Goal: Task Accomplishment & Management: Complete application form

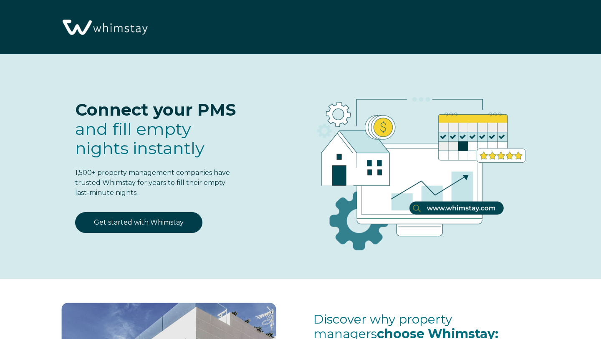
select select "US"
select select "Standard"
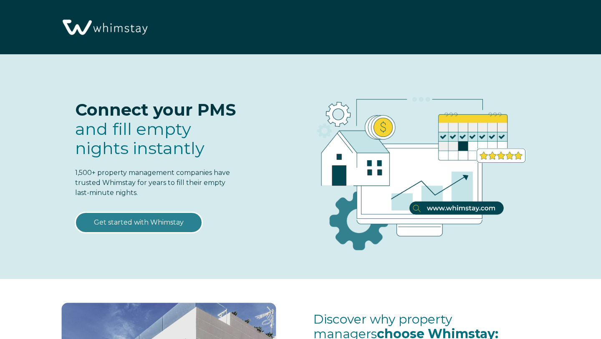
click at [153, 225] on link "Get started with Whimstay" at bounding box center [138, 222] width 127 height 21
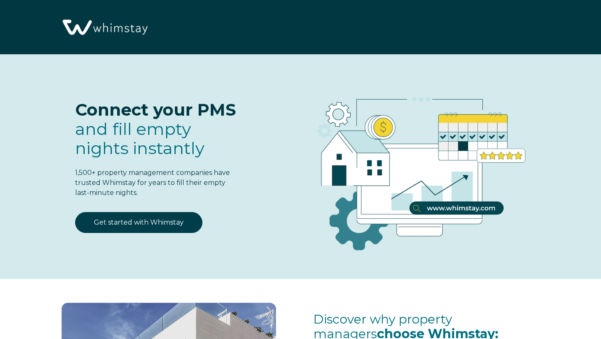
scroll to position [1015, 0]
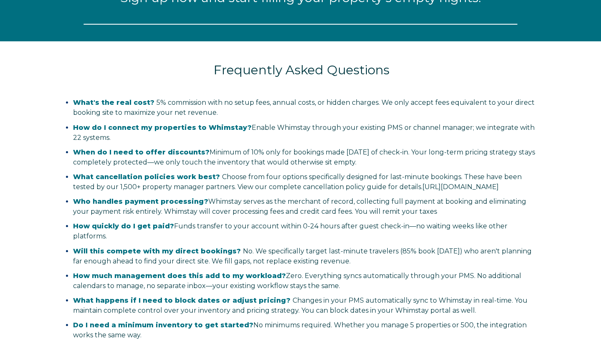
select select "US"
select select "Standard"
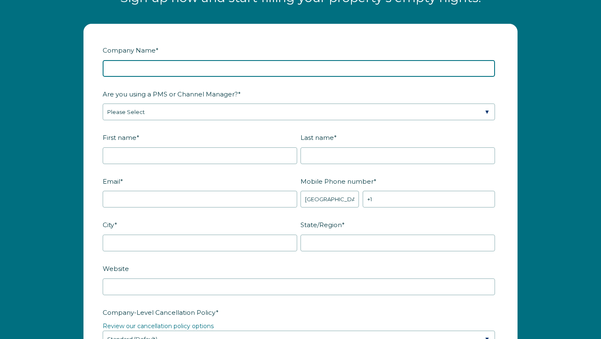
click at [162, 77] on input "Company Name *" at bounding box center [299, 68] width 393 height 17
type input "AE LUX REALTY"
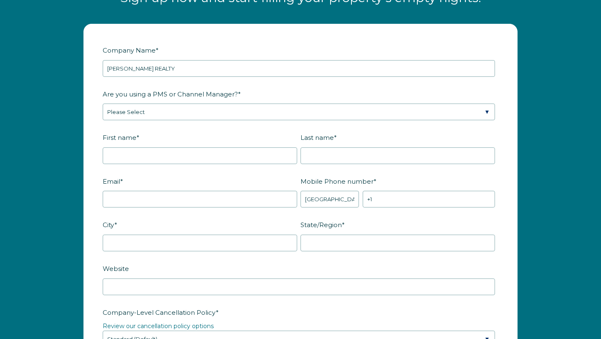
click at [140, 131] on fieldset "Are you using a PMS or Channel Manager? * Please Select Barefoot BookingPal Boo…" at bounding box center [301, 109] width 396 height 44
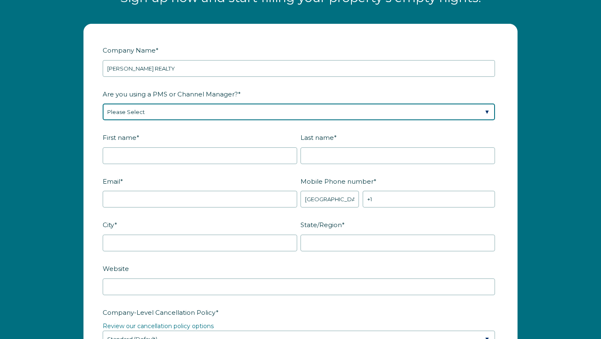
click at [126, 120] on select "Please Select Barefoot BookingPal Boost Brightside CiiRUS Escapia Guesty Hostaw…" at bounding box center [299, 112] width 393 height 17
select select "Lodgify"
click at [103, 112] on select "Please Select Barefoot BookingPal Boost Brightside CiiRUS Escapia Guesty Hostaw…" at bounding box center [299, 112] width 393 height 17
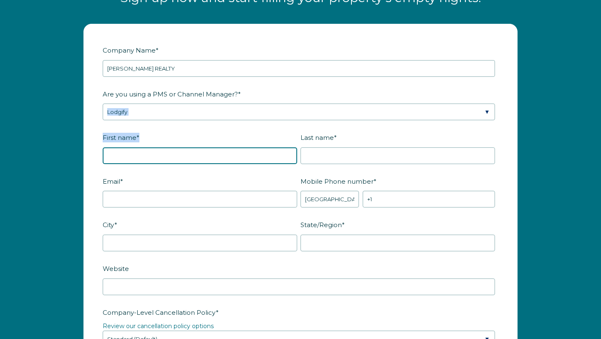
click at [147, 164] on input "First name *" at bounding box center [200, 155] width 195 height 17
type input "Ashley"
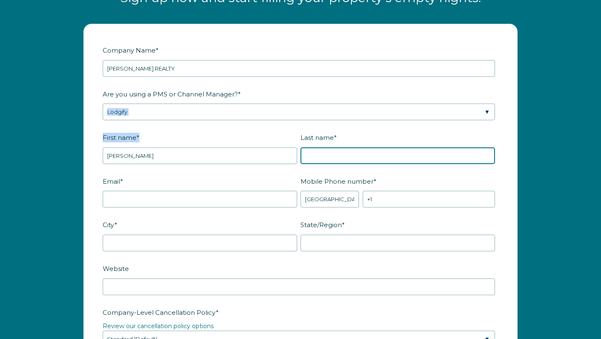
type input "Evangelista"
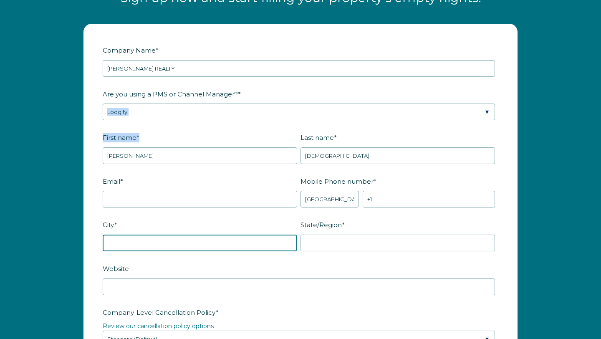
type input "Atlanta"
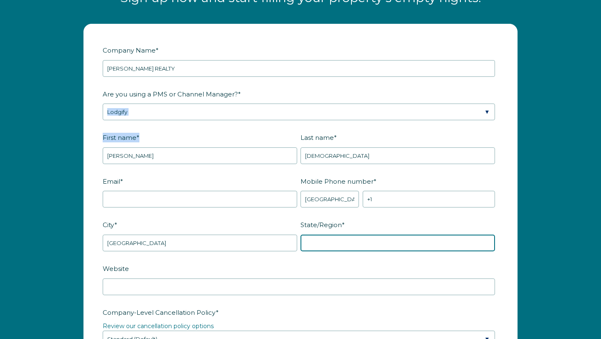
type input "GA"
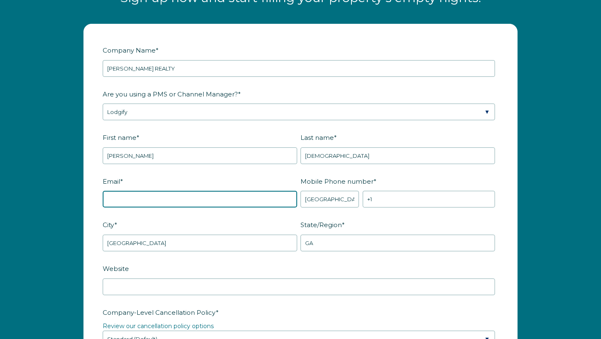
click at [195, 208] on input "Email *" at bounding box center [200, 199] width 195 height 17
type input "ashevbusiness@gmail.com"
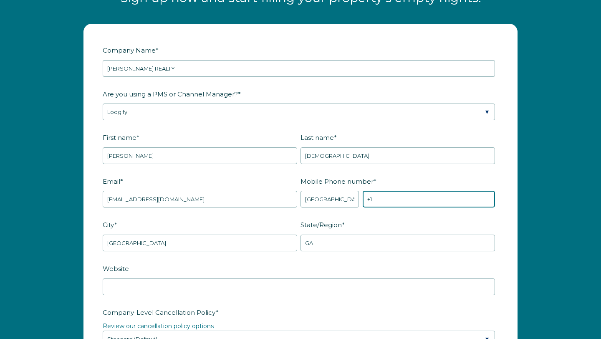
click at [383, 208] on input "+1" at bounding box center [429, 199] width 132 height 17
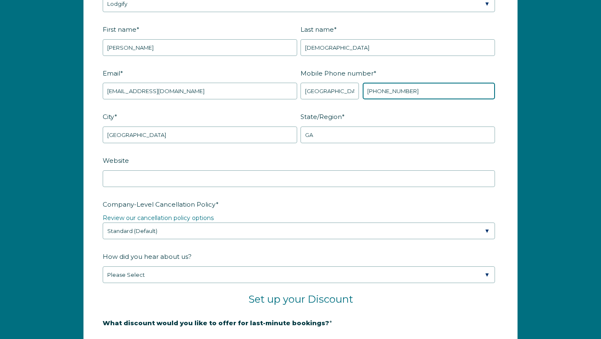
scroll to position [1133, 0]
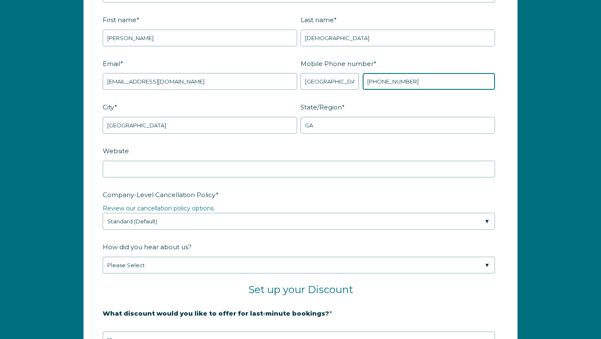
type input "+1 4709087275"
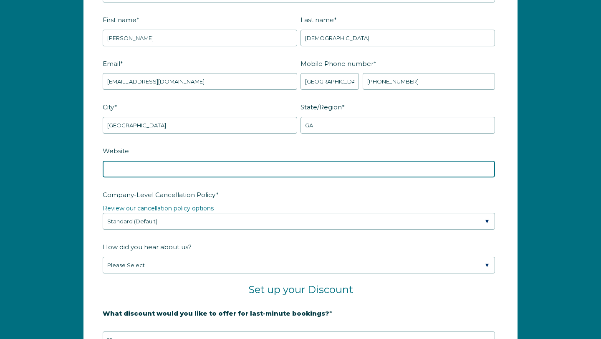
click at [287, 178] on input "Website" at bounding box center [299, 169] width 393 height 17
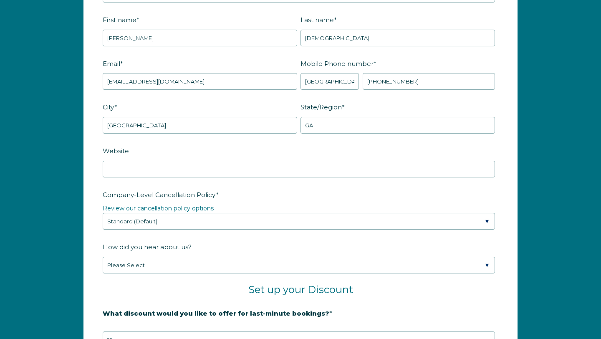
click at [278, 202] on label "Company-Level Cancellation Policy *" at bounding box center [301, 195] width 396 height 15
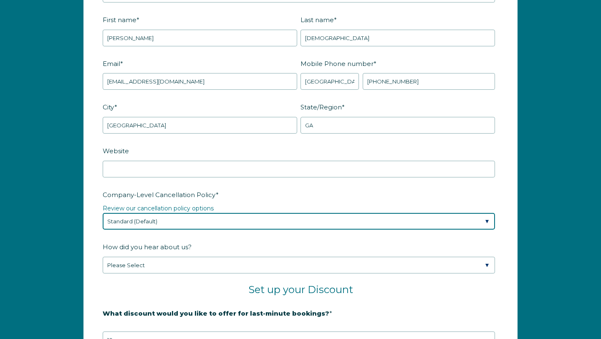
click at [278, 213] on select "Please Select Partial Standard (Default) Moderate Strict" at bounding box center [299, 221] width 393 height 17
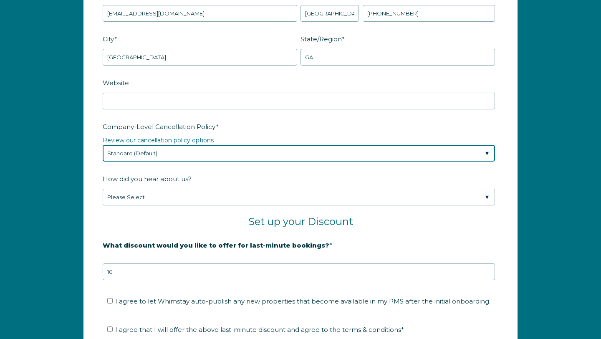
scroll to position [1203, 0]
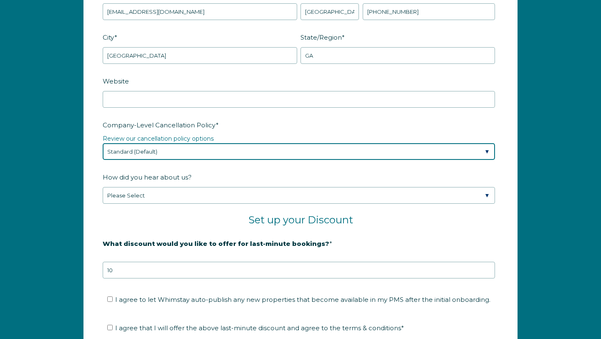
click at [257, 160] on select "Please Select Partial Standard (Default) Moderate Strict" at bounding box center [299, 151] width 393 height 17
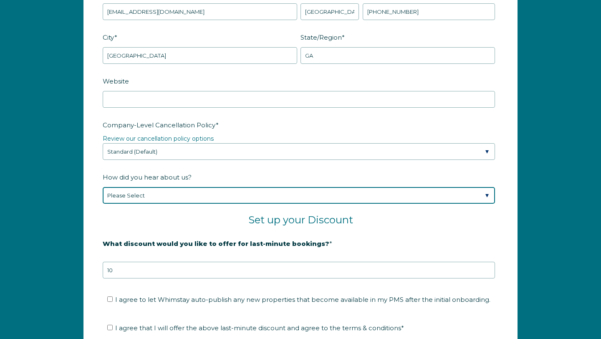
click at [188, 204] on select "Please Select Found Whimstay through a Google search Spoke to a Whimstay salesp…" at bounding box center [299, 195] width 393 height 17
select select "Google Search"
click at [103, 196] on select "Please Select Found Whimstay through a Google search Spoke to a Whimstay salesp…" at bounding box center [299, 195] width 393 height 17
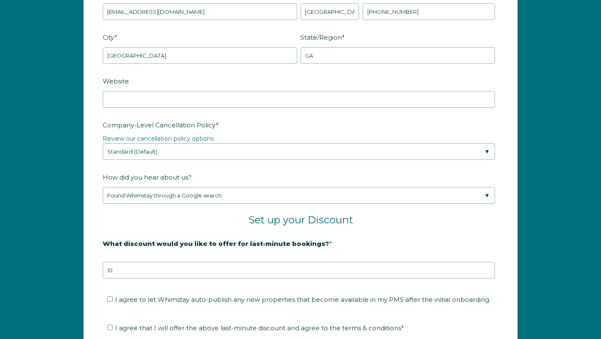
click at [142, 226] on h2 "Set up your Discount" at bounding box center [301, 220] width 396 height 13
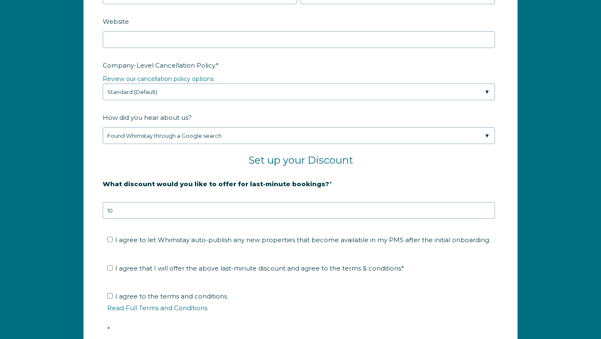
scroll to position [1264, 0]
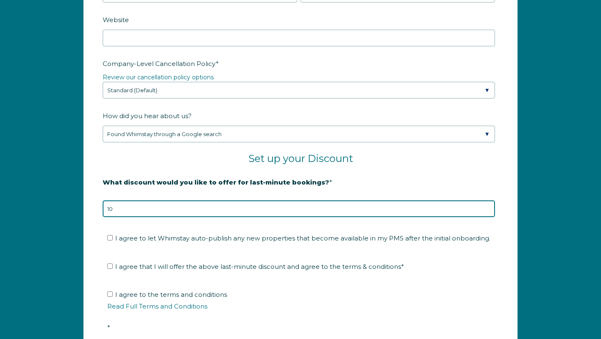
click at [137, 217] on input "10" at bounding box center [299, 208] width 393 height 17
click at [490, 216] on input "11" at bounding box center [299, 208] width 393 height 17
click at [488, 217] on input "10" at bounding box center [299, 208] width 393 height 17
click at [488, 217] on input "9" at bounding box center [299, 208] width 393 height 17
click at [488, 217] on input "8" at bounding box center [299, 208] width 393 height 17
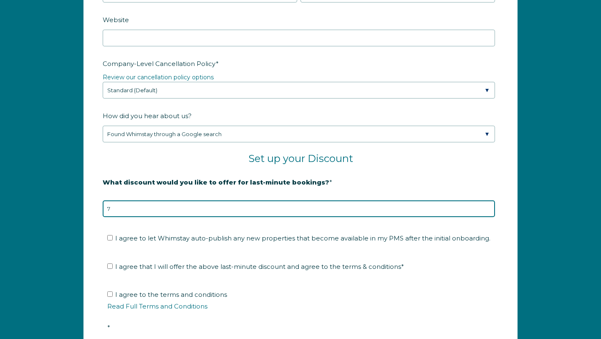
click at [488, 217] on input "7" at bounding box center [299, 208] width 393 height 17
click at [488, 217] on input "6" at bounding box center [299, 208] width 393 height 17
click at [488, 217] on input "5" at bounding box center [299, 208] width 393 height 17
click at [488, 217] on input "4" at bounding box center [299, 208] width 393 height 17
click at [488, 217] on input "3" at bounding box center [299, 208] width 393 height 17
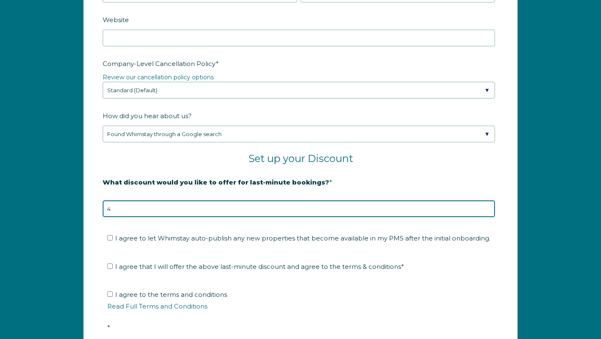
click at [488, 215] on input "4" at bounding box center [299, 208] width 393 height 17
click at [488, 215] on input "5" at bounding box center [299, 208] width 393 height 17
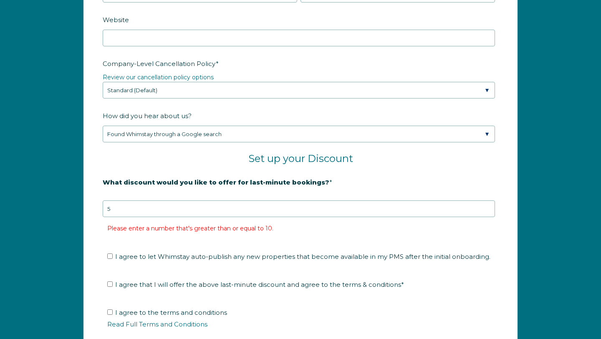
click at [424, 190] on label "What discount would you like to offer for last-minute bookings? *" at bounding box center [301, 182] width 396 height 15
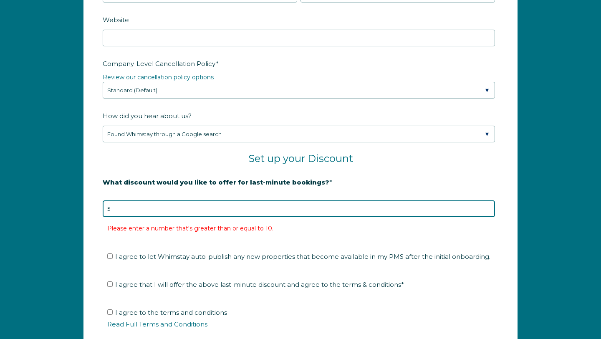
click at [424, 200] on input "5" at bounding box center [299, 208] width 393 height 17
click at [487, 214] on input "6" at bounding box center [299, 208] width 393 height 17
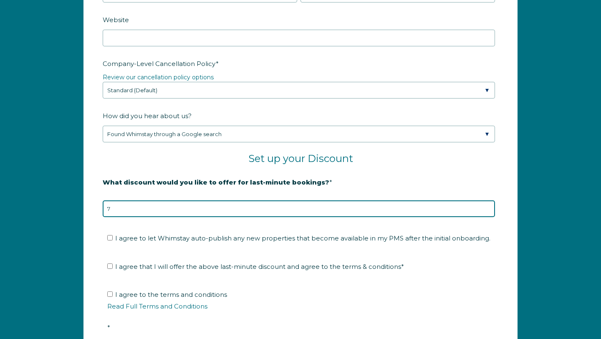
click at [487, 214] on input "7" at bounding box center [299, 208] width 393 height 17
click at [487, 214] on input "8" at bounding box center [299, 208] width 393 height 17
click at [487, 214] on input "9" at bounding box center [299, 208] width 393 height 17
type input "10"
click at [487, 214] on input "10" at bounding box center [299, 208] width 393 height 17
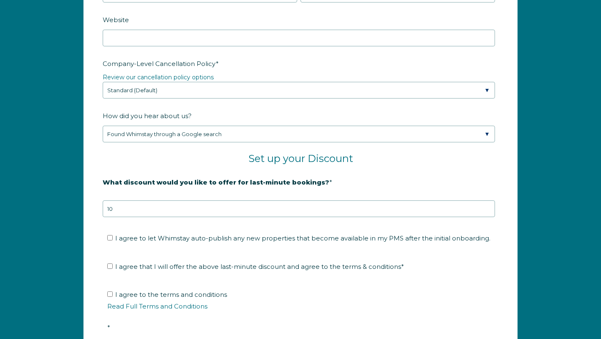
click at [462, 255] on fieldset "I agree to let Whimstay auto-publish any new properties that become available i…" at bounding box center [301, 241] width 396 height 28
click at [272, 200] on legend "20% is recommended, minimum of 10%" at bounding box center [301, 196] width 396 height 9
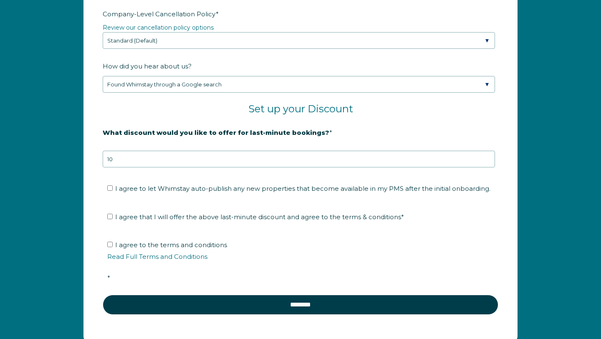
scroll to position [1317, 0]
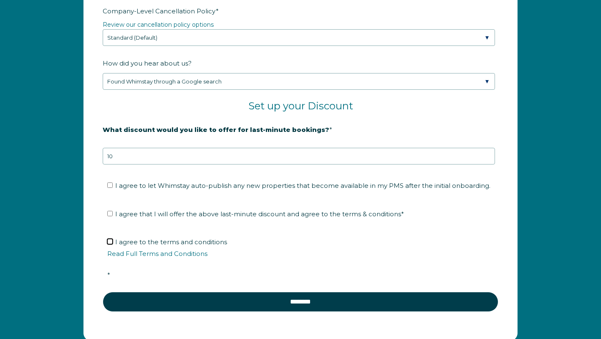
click at [109, 244] on input "I agree to the terms and conditions Read Full Terms and Conditions *" at bounding box center [109, 241] width 5 height 5
checkbox input "true"
click at [110, 216] on input "I agree that I will offer the above last-minute discount and agree to the terms…" at bounding box center [109, 213] width 5 height 5
checkbox input "true"
click at [109, 188] on li "I agree to let Whimstay auto-publish any new properties that become available i…" at bounding box center [303, 185] width 393 height 13
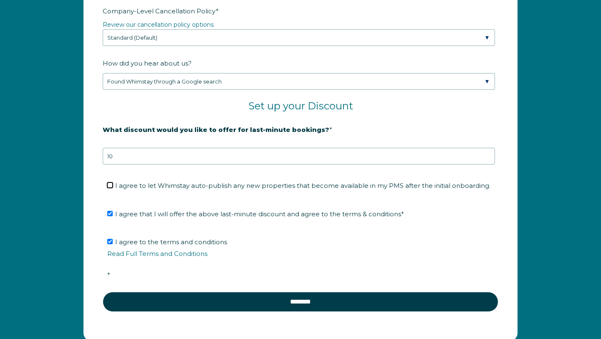
click at [110, 188] on input "I agree to let Whimstay auto-publish any new properties that become available i…" at bounding box center [109, 185] width 5 height 5
checkbox input "true"
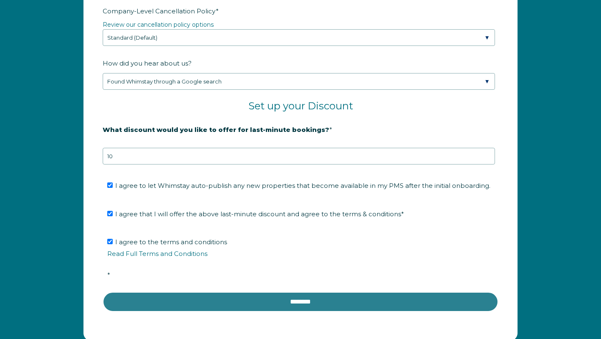
click at [162, 312] on input "********" at bounding box center [301, 302] width 396 height 20
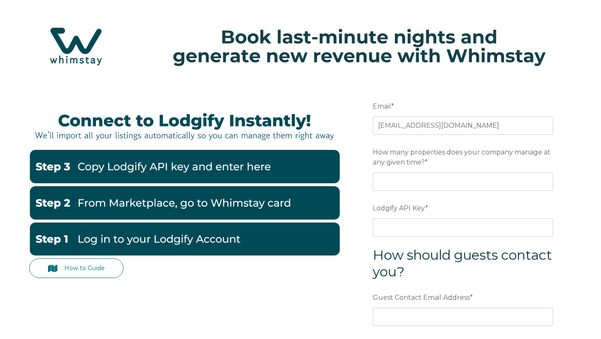
scroll to position [5, 0]
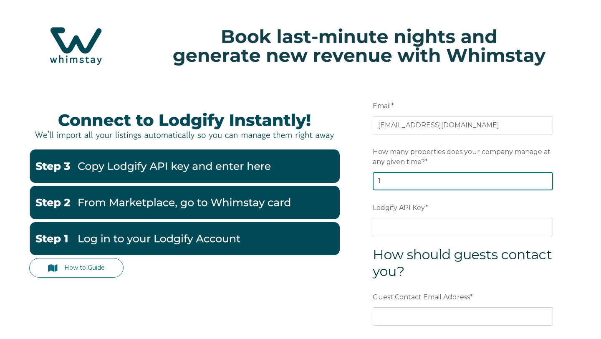
type input "1"
click at [546, 177] on input "1" at bounding box center [463, 181] width 180 height 18
click at [517, 193] on form "Email * ashevbusiness@gmail.com Preferred language SDR How many properties does…" at bounding box center [463, 258] width 218 height 356
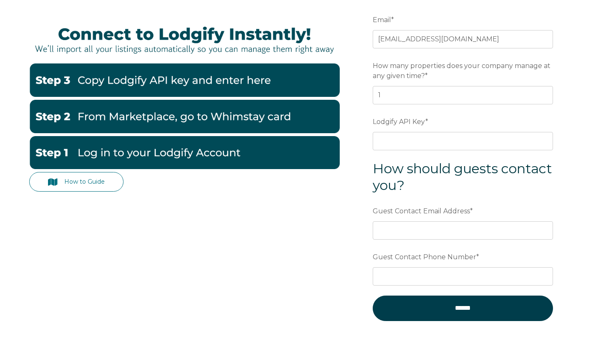
scroll to position [92, 0]
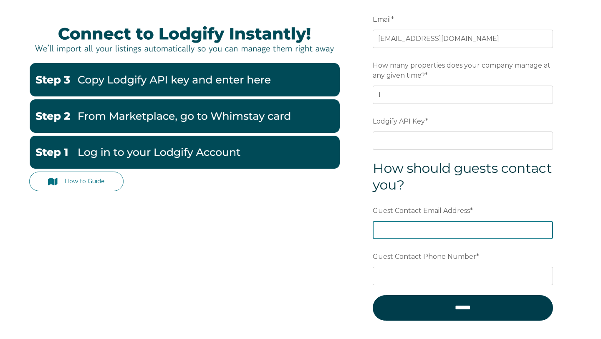
click at [478, 223] on input "Guest Contact Email Address *" at bounding box center [463, 230] width 180 height 18
click at [402, 235] on input "Guest Contact Email Address *" at bounding box center [463, 230] width 180 height 18
type input "ashleyev@aeluxrealty.com"
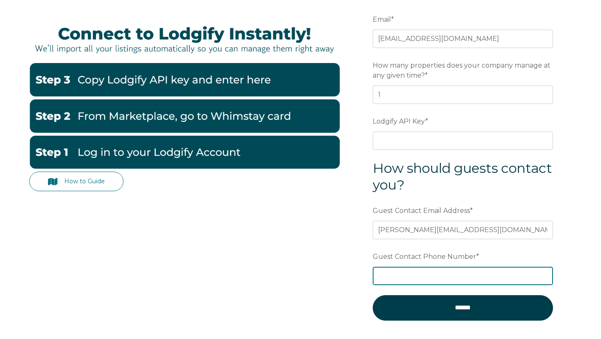
click at [405, 268] on input "Guest Contact Phone Number *" at bounding box center [463, 276] width 180 height 18
type input "4709087275"
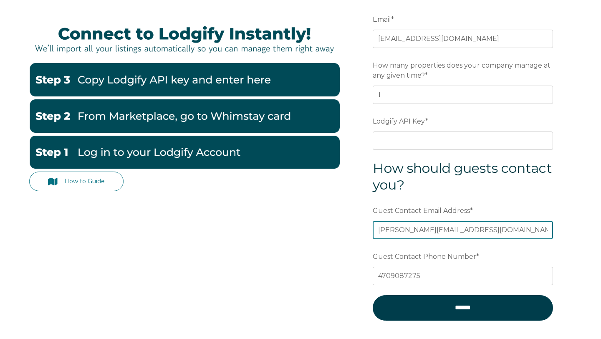
click at [417, 238] on input "ashleyev@aeluxrealty.com" at bounding box center [463, 230] width 180 height 18
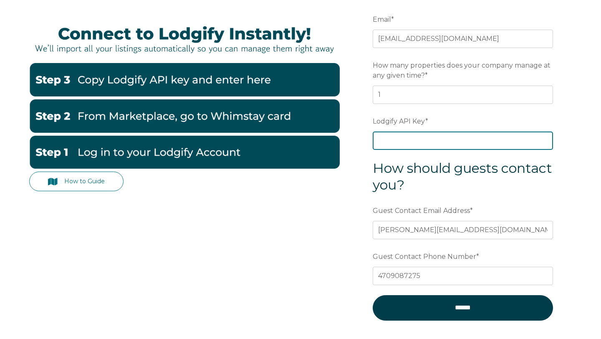
click at [425, 139] on input "Lodgify API Key *" at bounding box center [463, 141] width 180 height 18
click at [410, 139] on input "Lodgify API Key *" at bounding box center [463, 141] width 180 height 18
paste input "cNmO9rQW3pllmLb4ldMmGJuAatPhz+sHlxI5UW5wIlVf+mA9RaKg89x1JB/1wU+j"
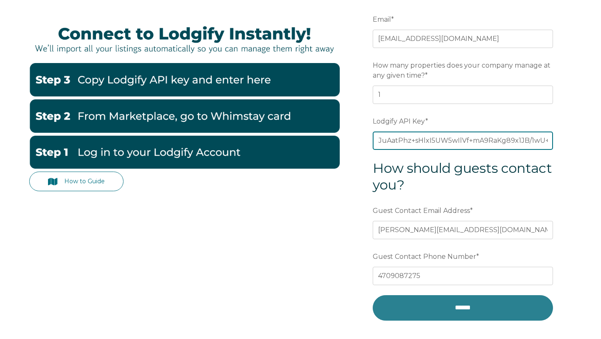
type input "cNmO9rQW3pllmLb4ldMmGJuAatPhz+sHlxI5UW5wIlVf+mA9RaKg89x1JB/1wU+j"
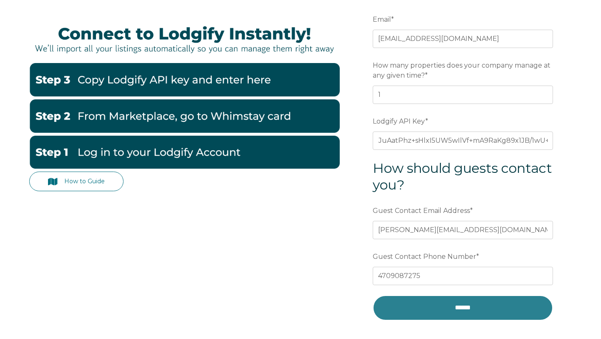
scroll to position [0, 0]
click at [444, 308] on input "******" at bounding box center [463, 307] width 180 height 25
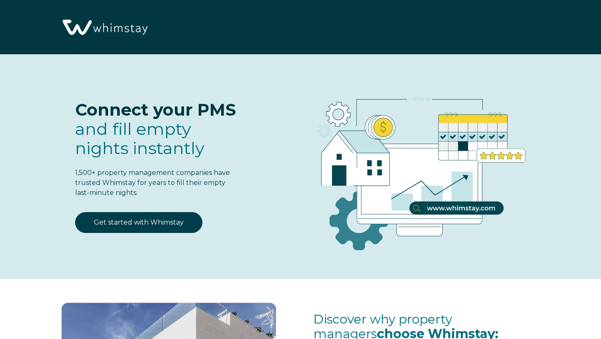
select select "US"
select select "Standard"
